Goal: Information Seeking & Learning: Compare options

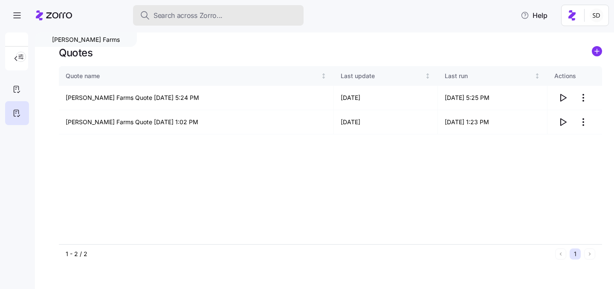
click at [176, 18] on span "Search across Zorro..." at bounding box center [188, 15] width 69 height 11
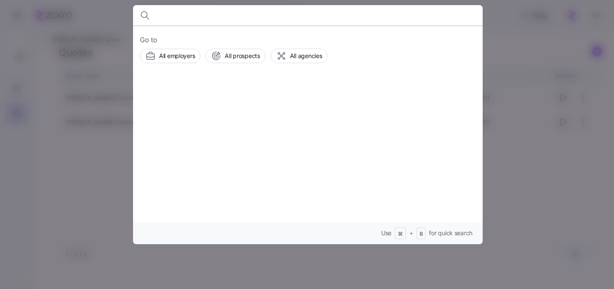
click at [88, 113] on div at bounding box center [307, 144] width 614 height 289
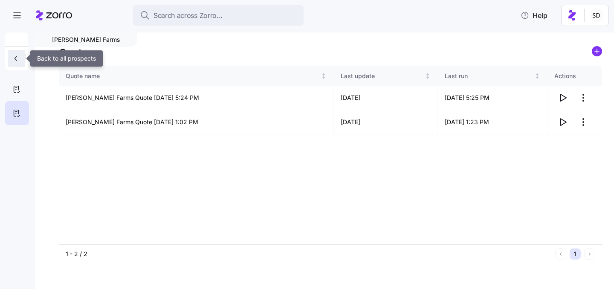
click at [15, 54] on button "button" at bounding box center [16, 58] width 17 height 17
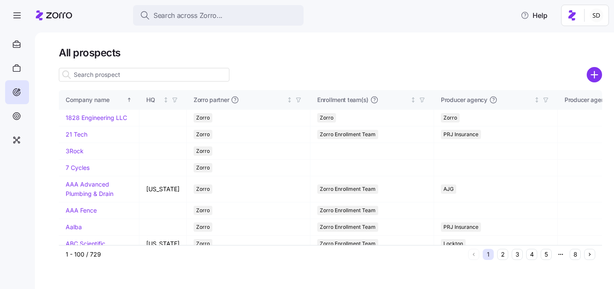
click at [121, 73] on input at bounding box center [144, 75] width 171 height 14
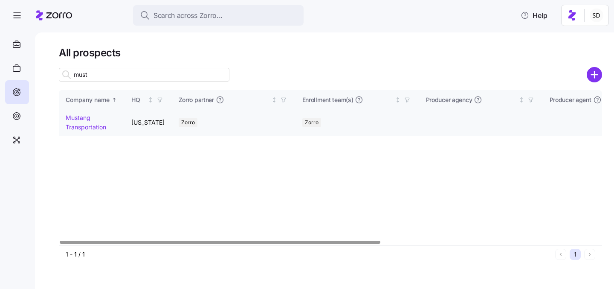
type input "must"
click at [75, 119] on link "Mustang Transportation" at bounding box center [86, 122] width 41 height 17
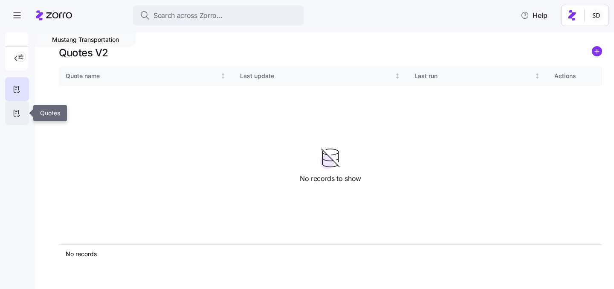
click at [10, 112] on div at bounding box center [17, 113] width 24 height 24
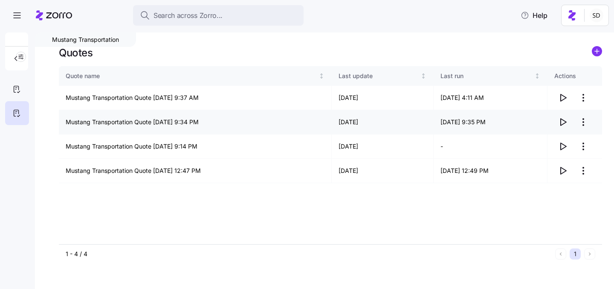
click at [564, 123] on icon "button" at bounding box center [564, 122] width 6 height 7
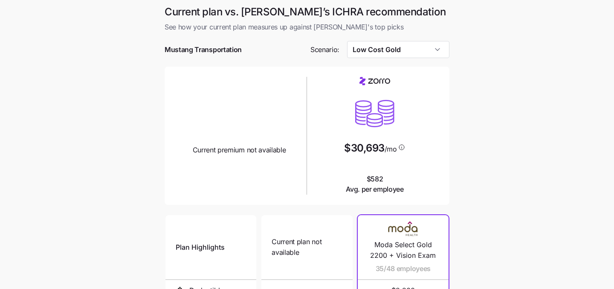
scroll to position [115, 0]
